Goal: Task Accomplishment & Management: Manage account settings

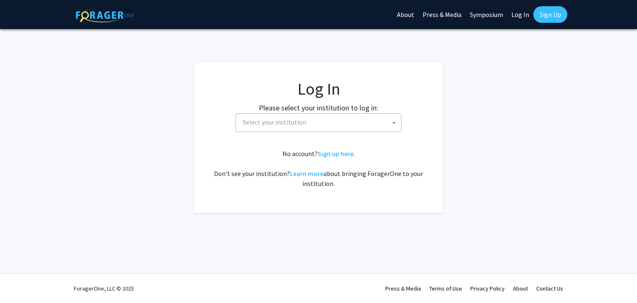
select select
click at [310, 118] on span "Select your institution" at bounding box center [320, 122] width 162 height 17
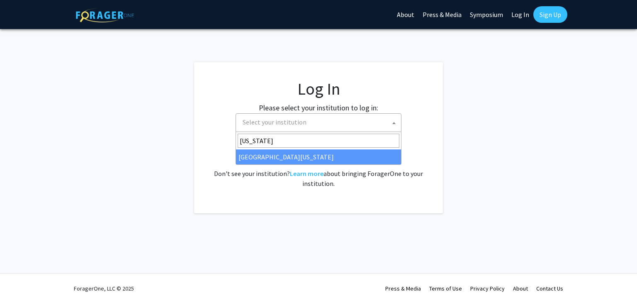
type input "kentucky"
select select "13"
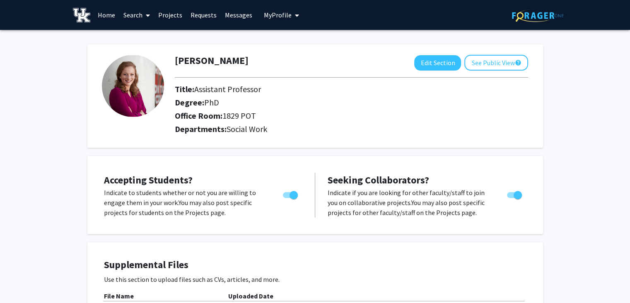
click at [114, 94] on img at bounding box center [133, 86] width 62 height 62
click at [103, 16] on link "Home" at bounding box center [107, 14] width 26 height 29
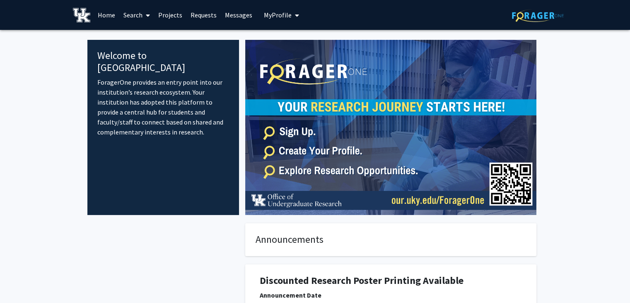
click at [139, 17] on link "Search" at bounding box center [136, 14] width 35 height 29
click at [292, 16] on span "My profile dropdown to access profile and logout" at bounding box center [295, 15] width 7 height 29
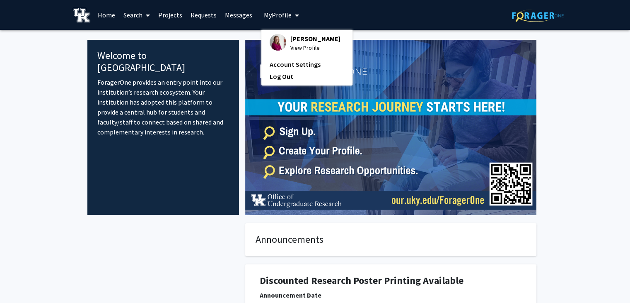
click at [294, 45] on span "View Profile" at bounding box center [315, 47] width 50 height 9
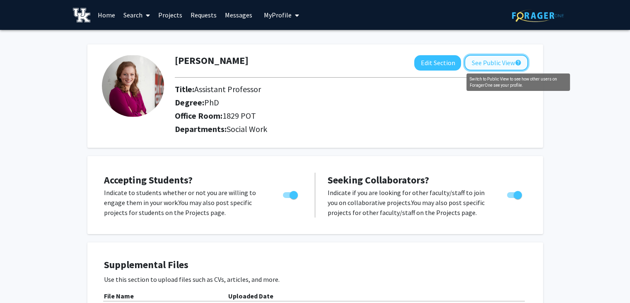
click at [516, 65] on mat-icon "help" at bounding box center [518, 63] width 7 height 10
